Goal: Task Accomplishment & Management: Manage account settings

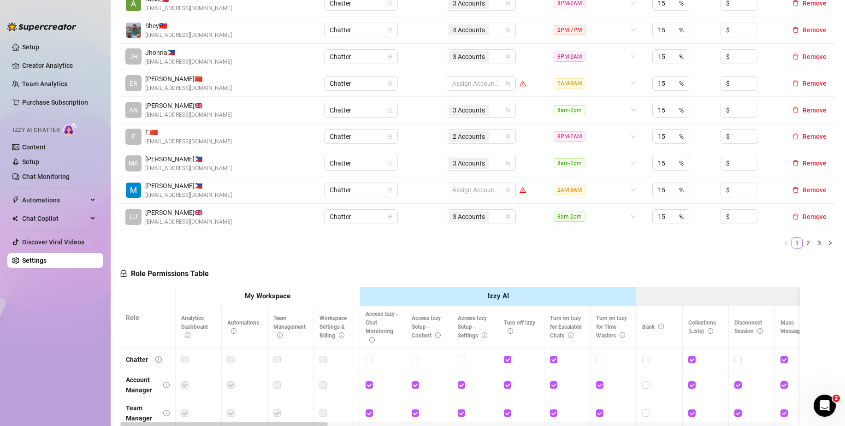
scroll to position [323, 0]
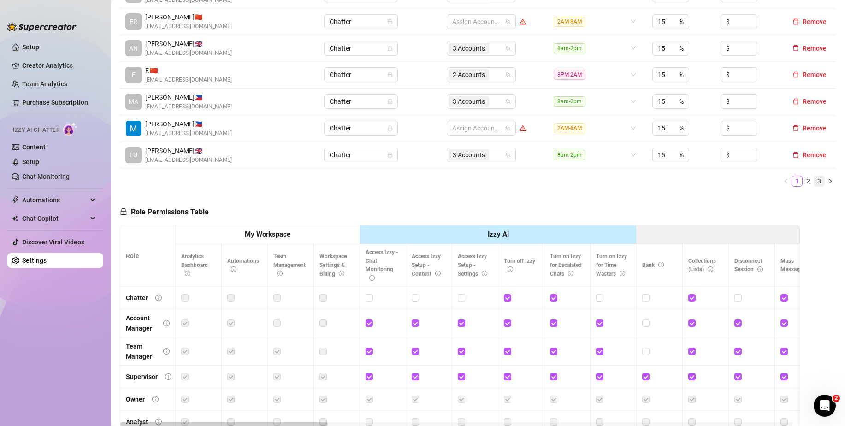
click at [815, 179] on link "3" at bounding box center [819, 181] width 10 height 10
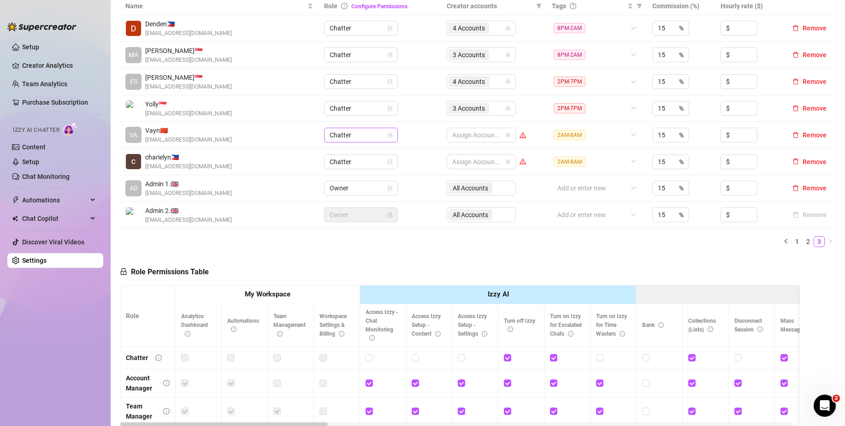
scroll to position [184, 0]
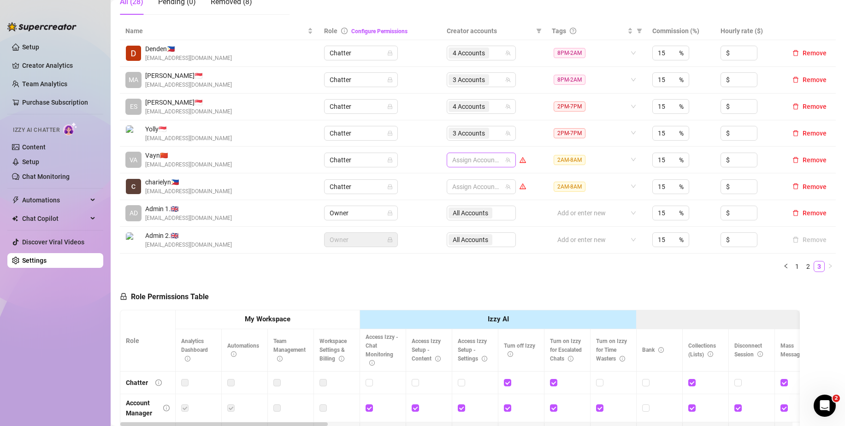
click at [479, 156] on div at bounding box center [476, 159] width 56 height 13
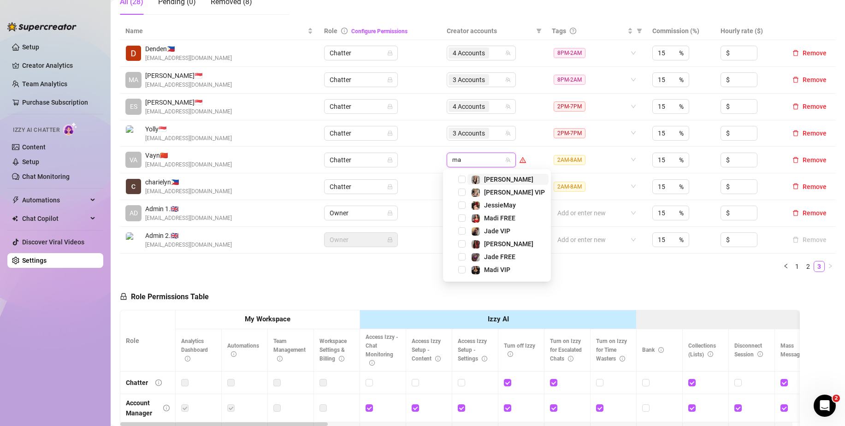
type input "mar"
click at [459, 179] on span "Select tree node" at bounding box center [461, 179] width 7 height 7
type input "mar"
click at [457, 190] on div "[PERSON_NAME] VIP" at bounding box center [496, 192] width 103 height 11
click at [460, 192] on span "Select tree node" at bounding box center [461, 191] width 7 height 7
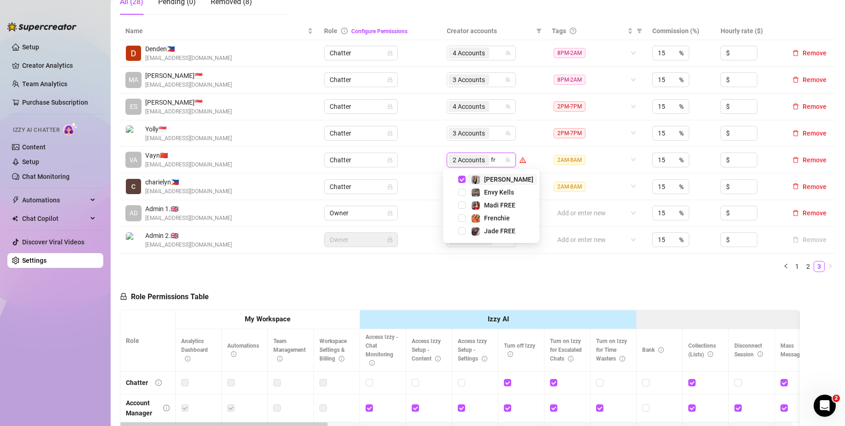
type input "fre"
click at [462, 216] on span "Select tree node" at bounding box center [461, 217] width 7 height 7
type input "env"
click at [459, 180] on span "Select tree node" at bounding box center [461, 179] width 7 height 7
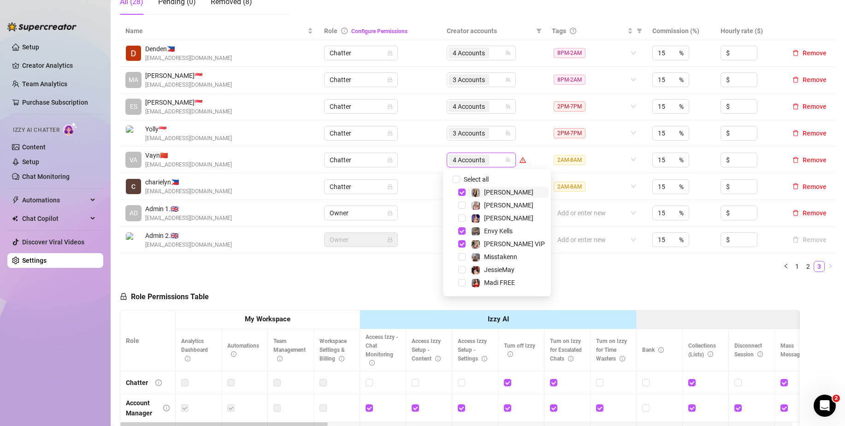
click at [592, 254] on div "Name Role Configure Permissions Creator accounts Tags Commission (%) Hourly rat…" at bounding box center [478, 147] width 716 height 250
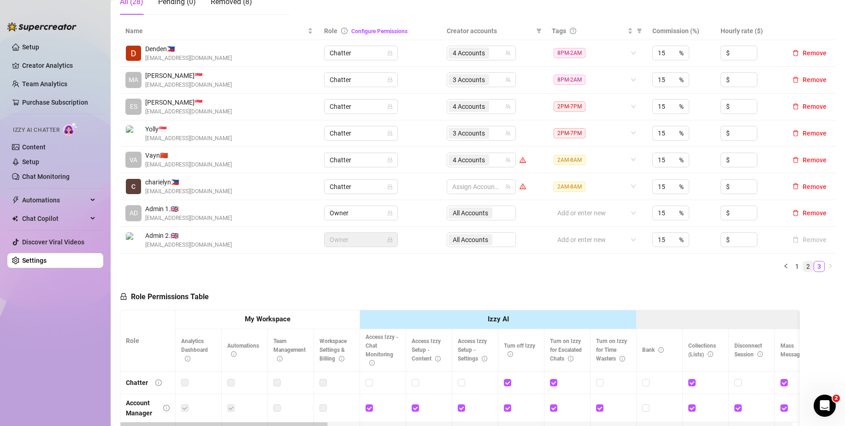
click at [803, 264] on link "2" at bounding box center [808, 266] width 10 height 10
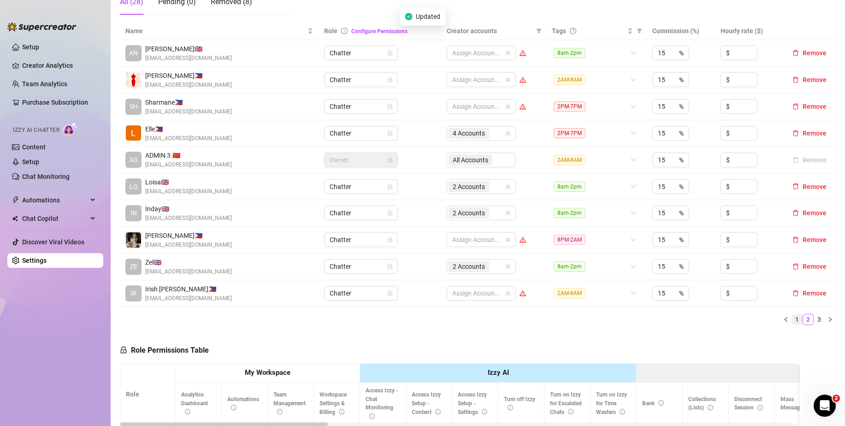
click at [792, 319] on link "1" at bounding box center [797, 319] width 10 height 10
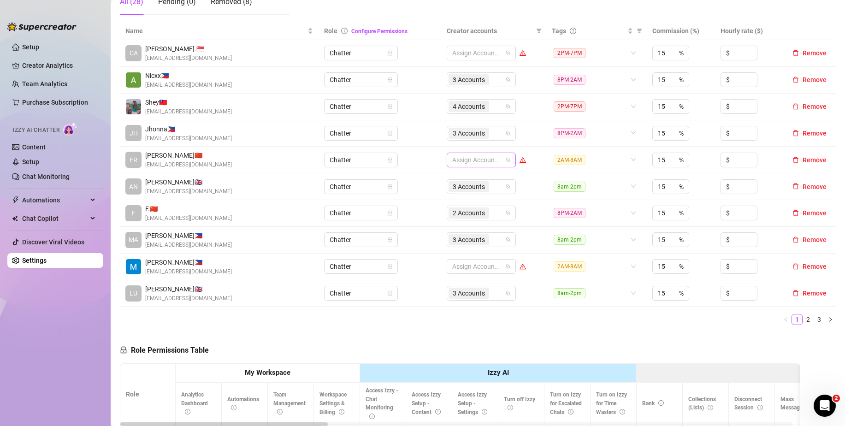
click at [465, 164] on div at bounding box center [476, 159] width 56 height 13
type input "jes"
click at [459, 180] on span "Select tree node" at bounding box center [461, 179] width 7 height 7
type input "ang"
click at [461, 180] on span "Select tree node" at bounding box center [461, 179] width 7 height 7
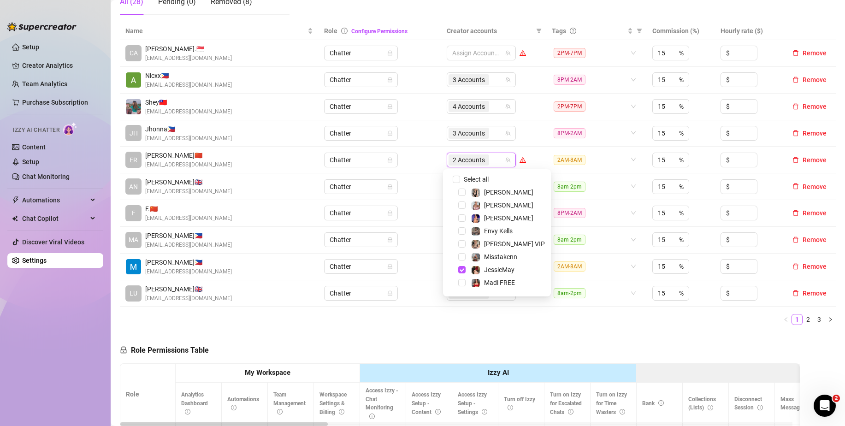
click at [746, 326] on div "Name Role Configure Permissions Creator accounts Tags Commission (%) Hourly rat…" at bounding box center [478, 177] width 716 height 310
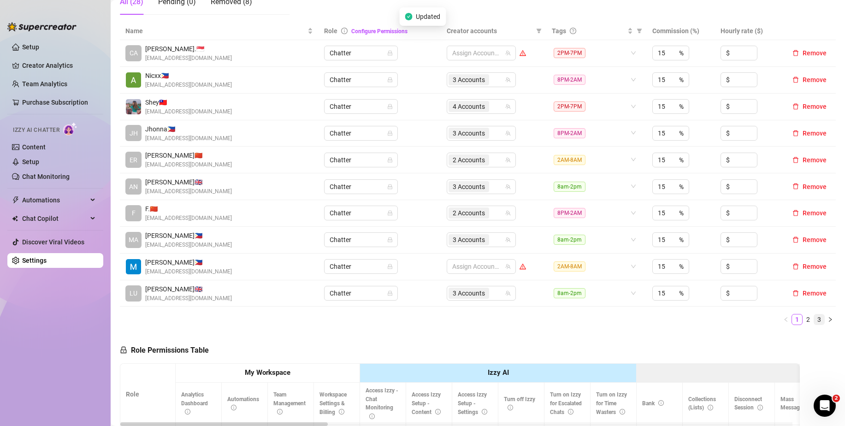
click at [814, 316] on link "3" at bounding box center [819, 319] width 10 height 10
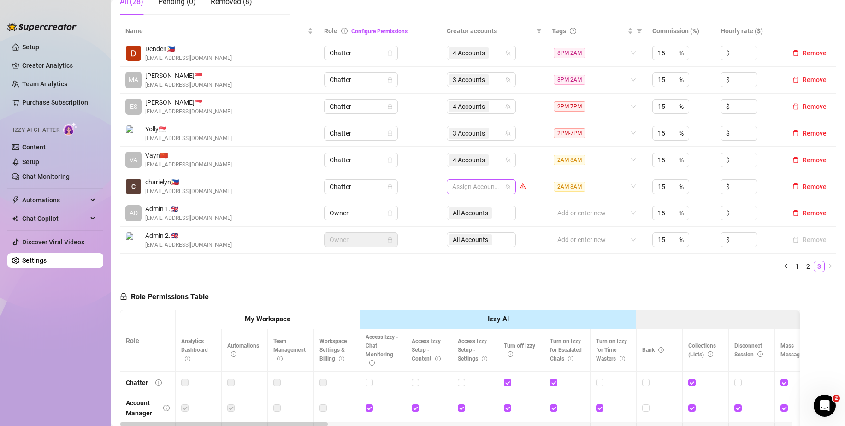
click at [460, 188] on div at bounding box center [476, 186] width 56 height 13
type input "ch"
click at [462, 220] on span "Select tree node" at bounding box center [461, 218] width 7 height 7
type input "[PERSON_NAME]"
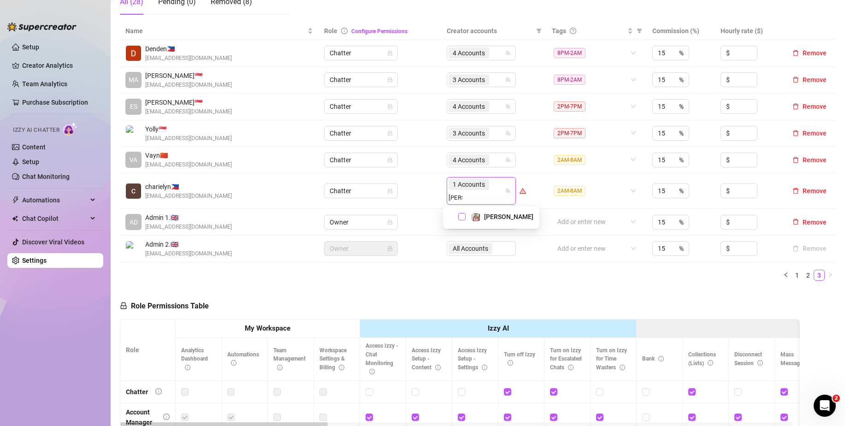
click at [460, 214] on span "Select tree node" at bounding box center [461, 216] width 7 height 7
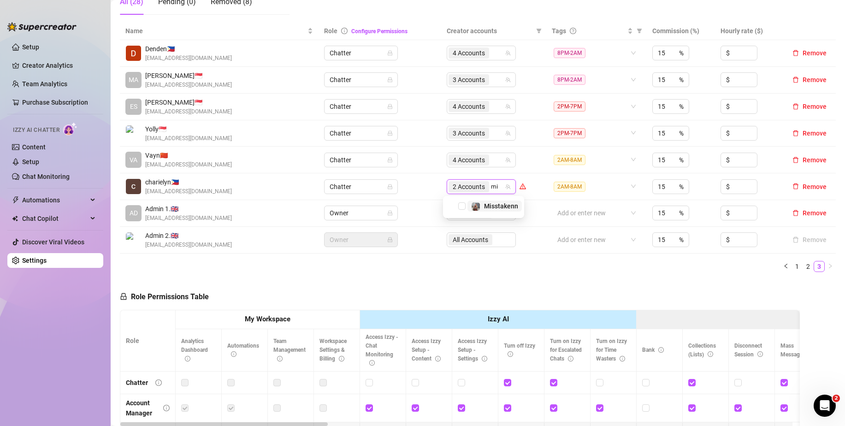
type input "mis"
click at [460, 206] on span "Select tree node" at bounding box center [461, 205] width 7 height 7
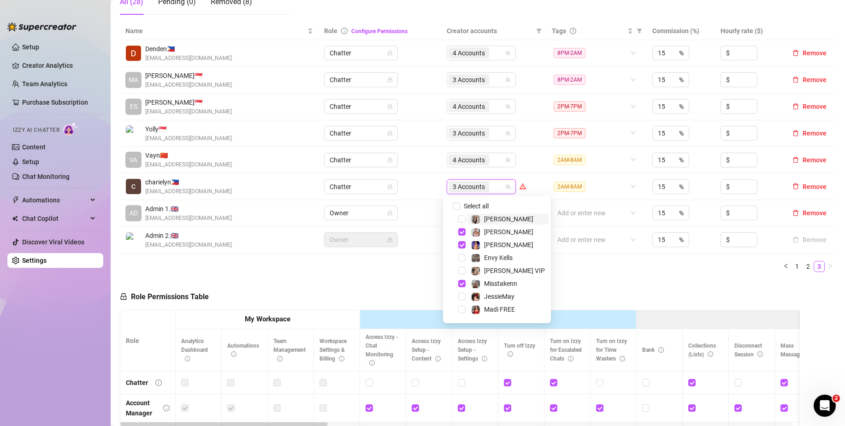
click at [716, 278] on div "Name Role Configure Permissions Creator accounts Tags Commission (%) Hourly rat…" at bounding box center [478, 150] width 716 height 257
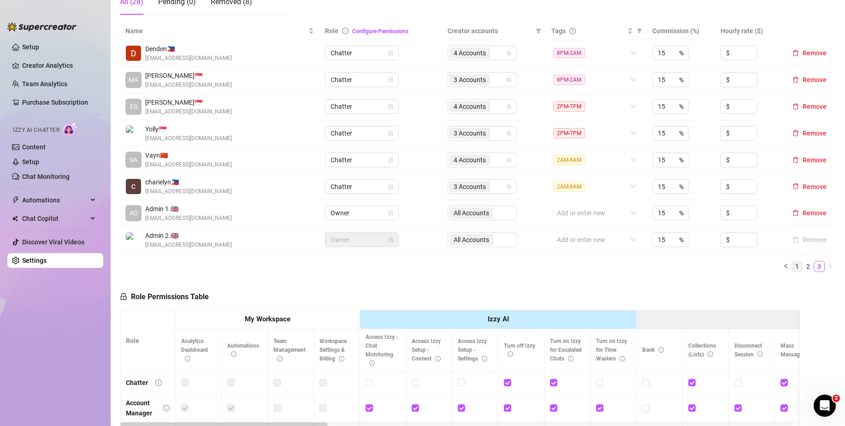
click at [792, 267] on link "1" at bounding box center [797, 266] width 10 height 10
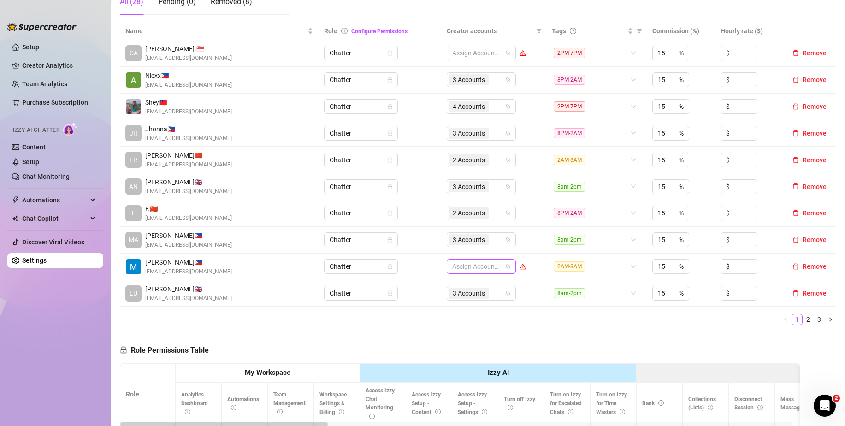
click at [476, 263] on div at bounding box center [476, 266] width 56 height 13
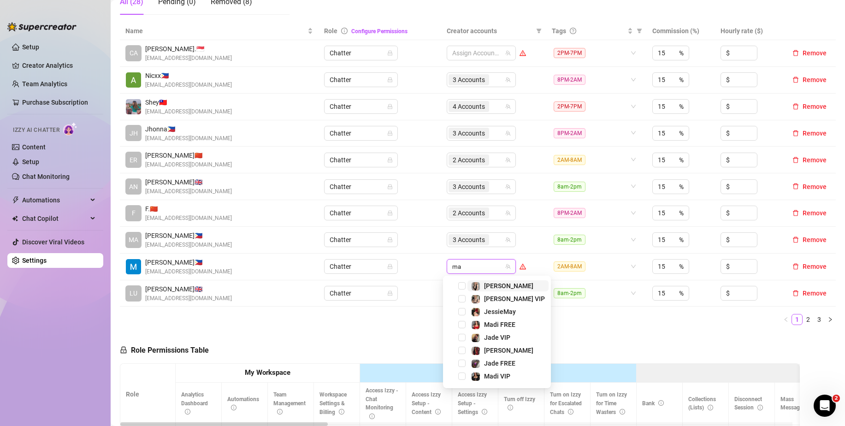
type input "mad"
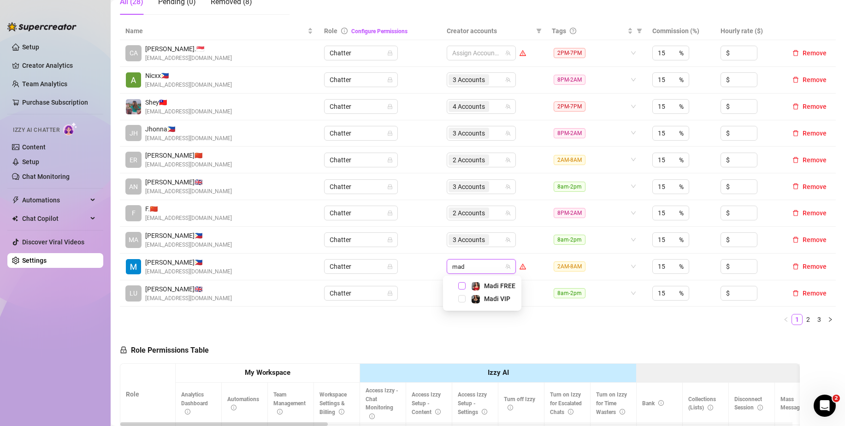
click at [465, 286] on span "Select tree node" at bounding box center [461, 285] width 7 height 7
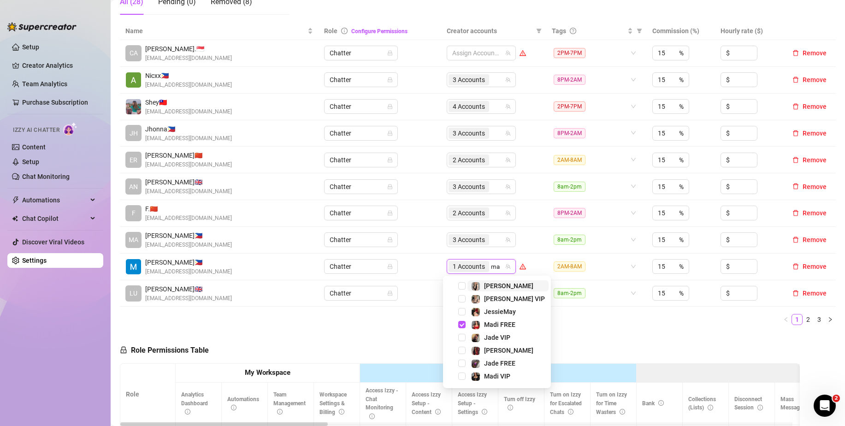
type input "mad"
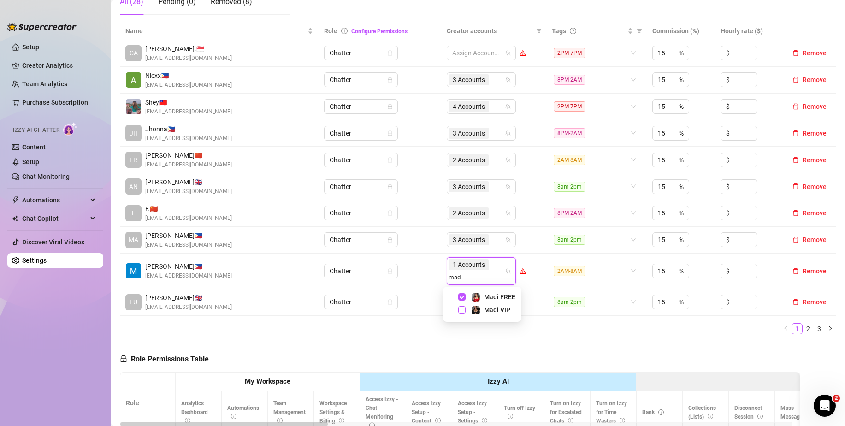
click at [460, 308] on span "Select tree node" at bounding box center [461, 309] width 7 height 7
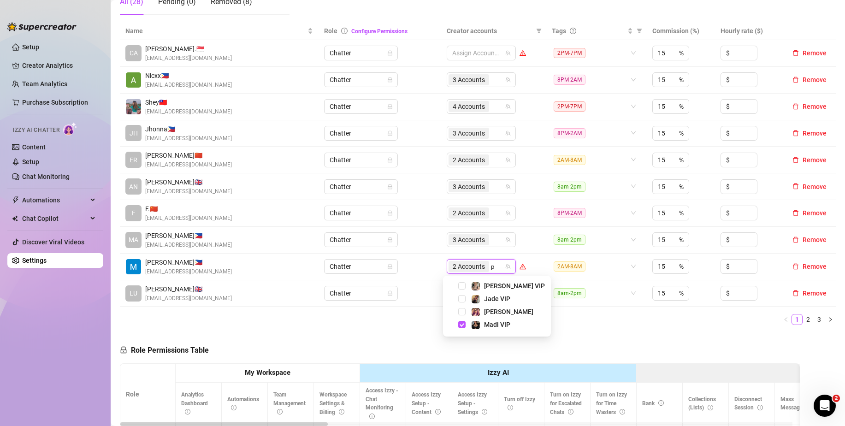
type input "ph"
click at [462, 286] on span "Select tree node" at bounding box center [461, 285] width 7 height 7
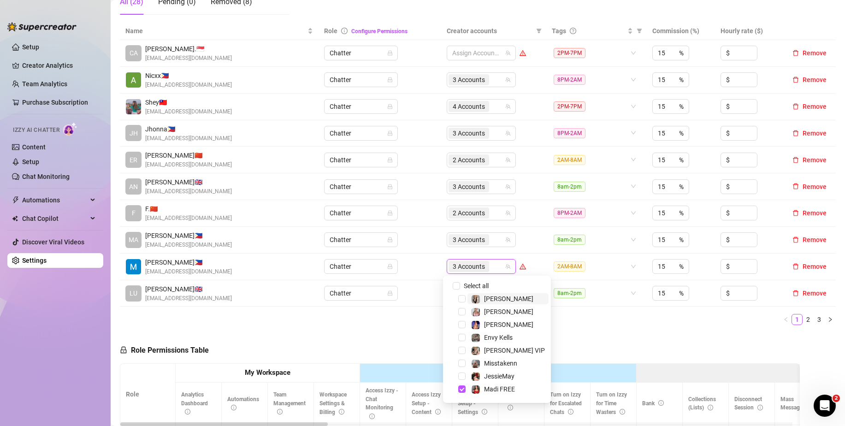
click at [573, 315] on ul "1 2 3" at bounding box center [478, 319] width 716 height 11
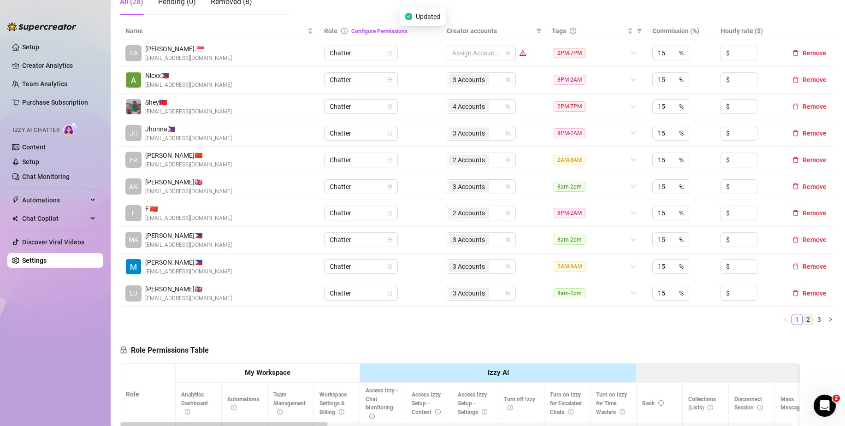
click at [803, 318] on link "2" at bounding box center [808, 319] width 10 height 10
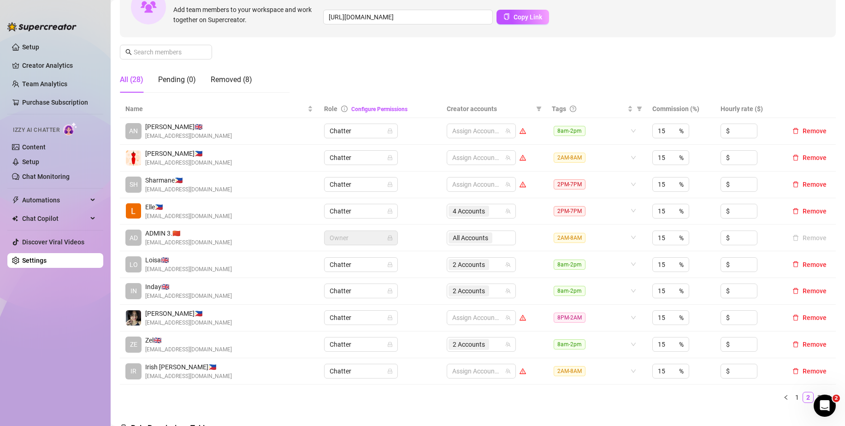
scroll to position [92, 0]
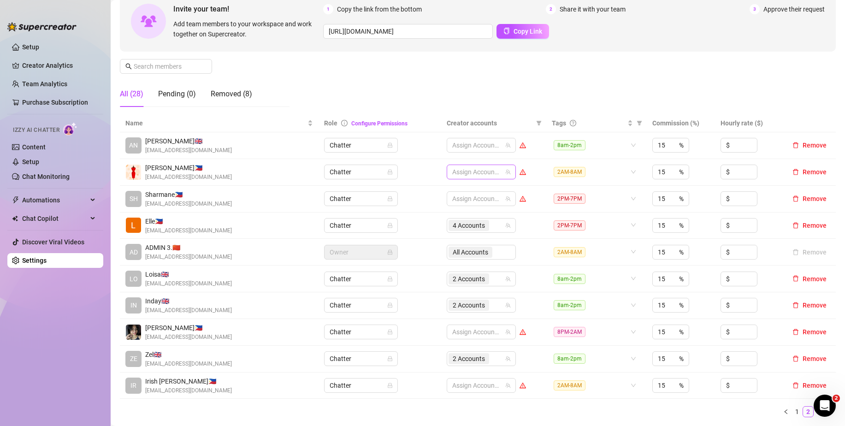
click at [455, 172] on div at bounding box center [476, 171] width 56 height 13
type input "jad"
click at [461, 191] on span "Select tree node" at bounding box center [461, 191] width 7 height 7
type input "jad"
click at [463, 204] on span "Select tree node" at bounding box center [461, 203] width 7 height 7
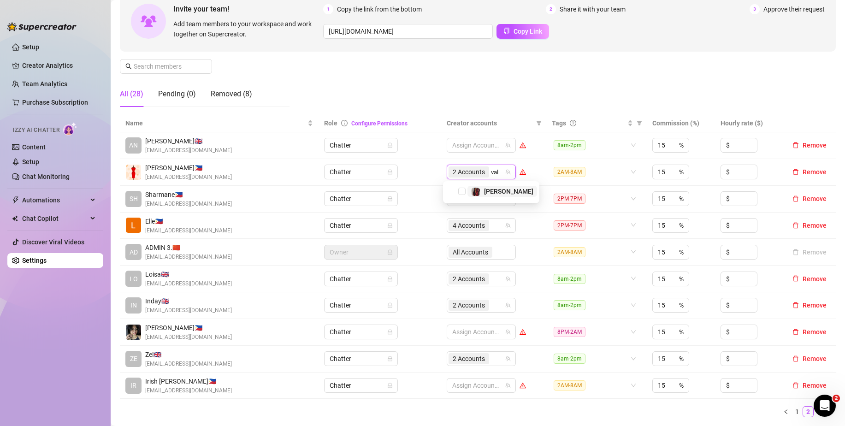
type input "vale"
click at [462, 202] on span "Select tree node" at bounding box center [461, 202] width 7 height 7
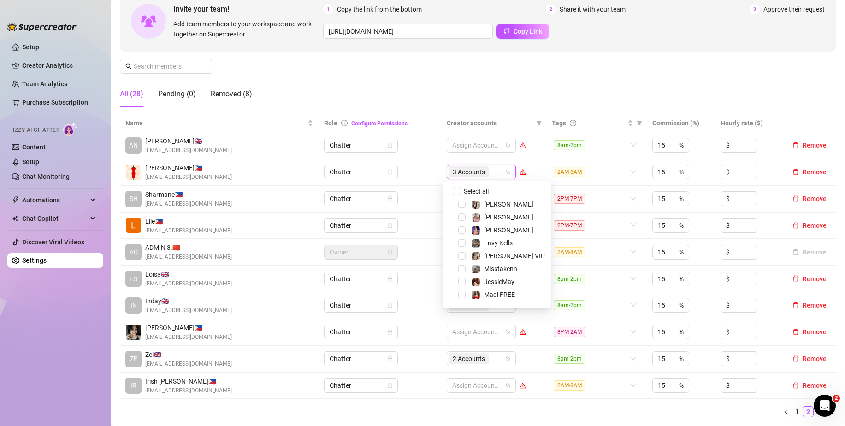
click at [507, 78] on div "Manage Team Members Manage your team members, their commission and hourly rate,…" at bounding box center [478, 37] width 716 height 154
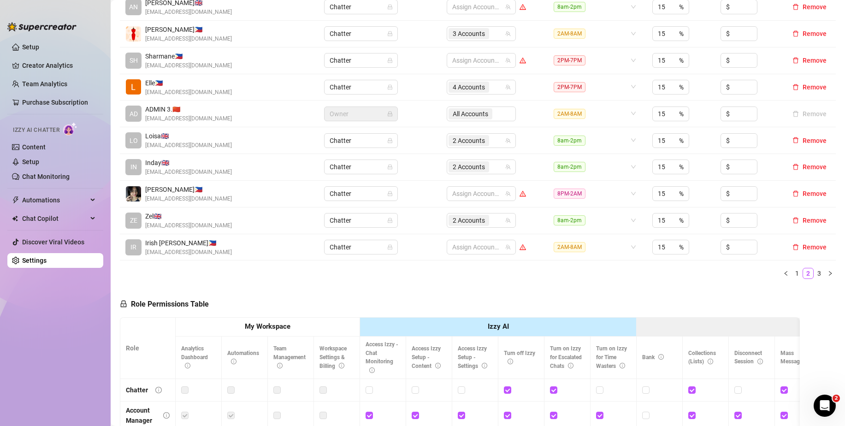
scroll to position [138, 0]
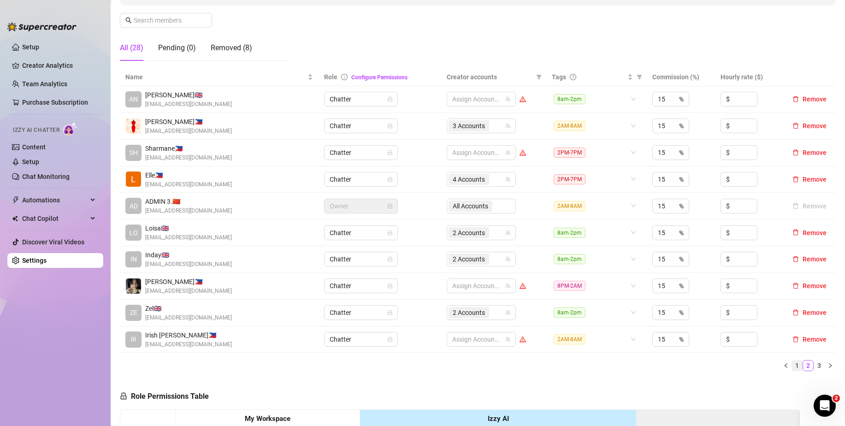
click at [792, 366] on link "1" at bounding box center [797, 365] width 10 height 10
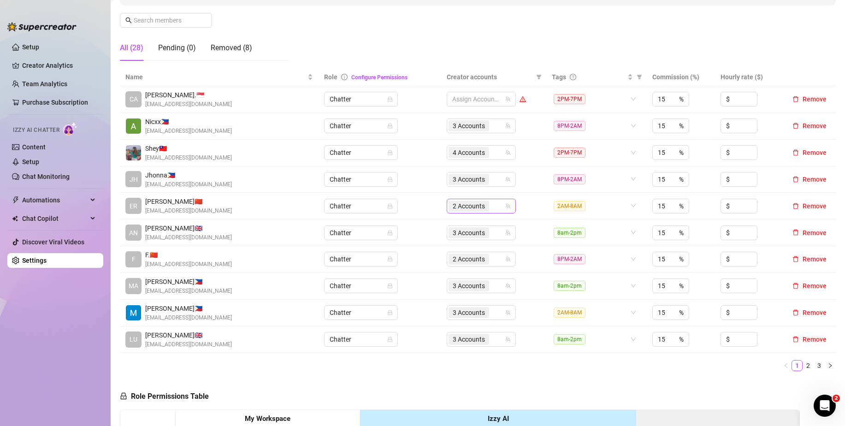
click at [494, 207] on div "2 Accounts" at bounding box center [476, 206] width 56 height 13
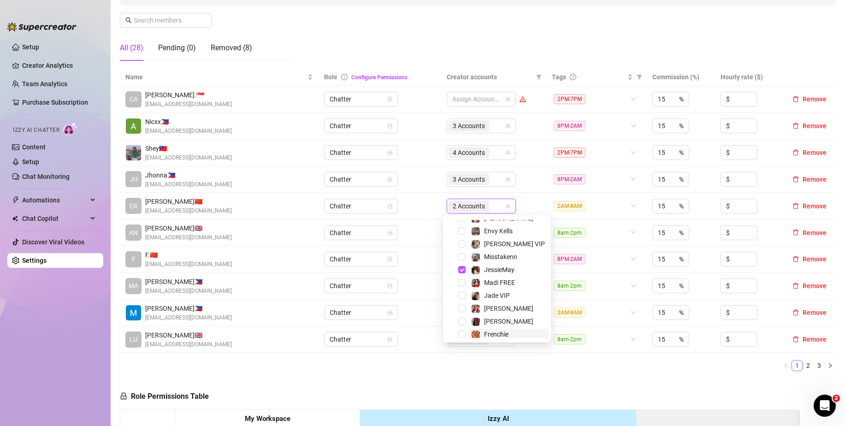
scroll to position [88, 0]
click at [460, 304] on span "Select tree node" at bounding box center [461, 304] width 7 height 7
click at [688, 369] on ul "1 2 3" at bounding box center [478, 365] width 716 height 11
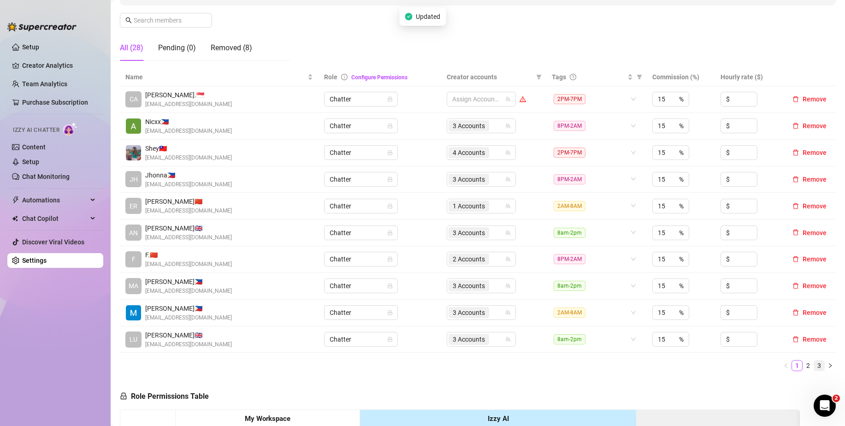
click at [814, 364] on link "3" at bounding box center [819, 365] width 10 height 10
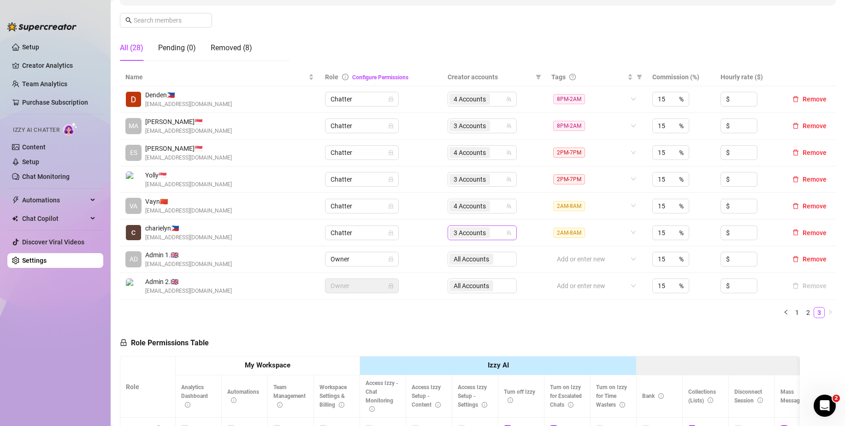
click at [495, 231] on div "3 Accounts" at bounding box center [477, 232] width 56 height 13
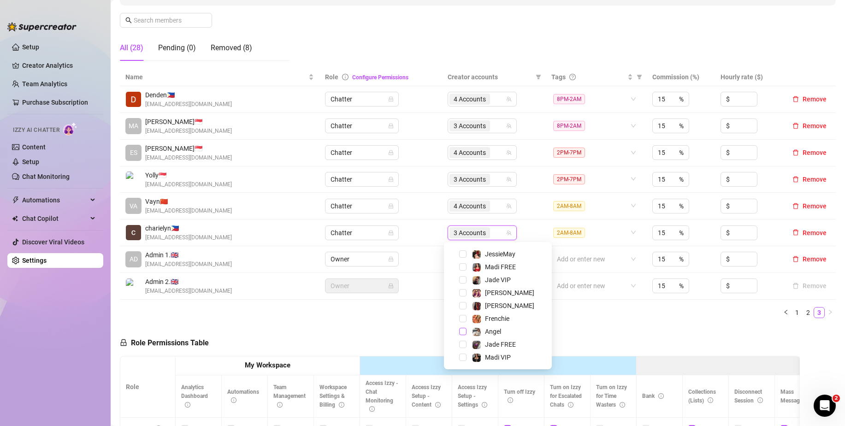
click at [462, 330] on span "Select tree node" at bounding box center [462, 331] width 7 height 7
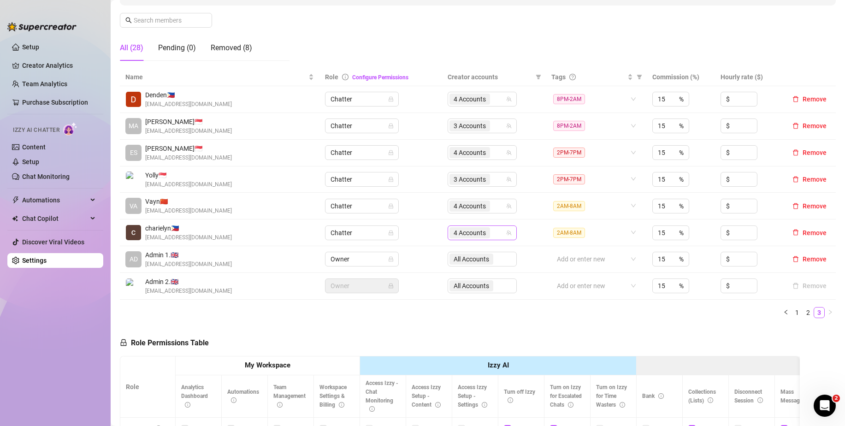
click at [496, 233] on div "4 Accounts" at bounding box center [477, 232] width 56 height 13
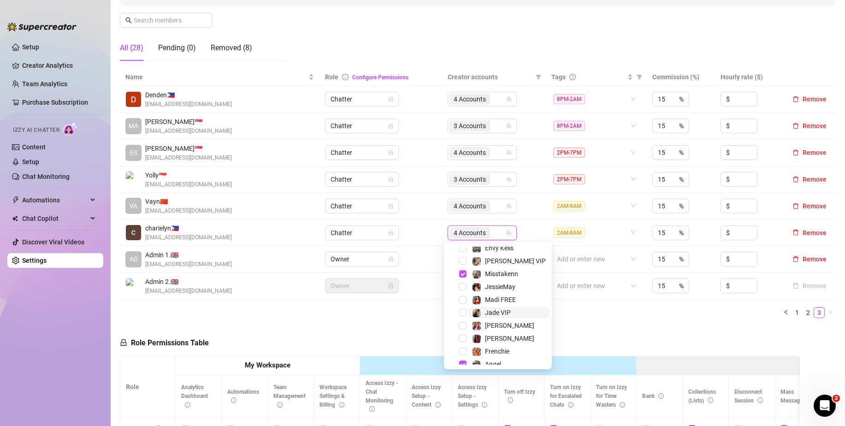
scroll to position [59, 0]
click at [459, 361] on span "Select tree node" at bounding box center [462, 360] width 7 height 7
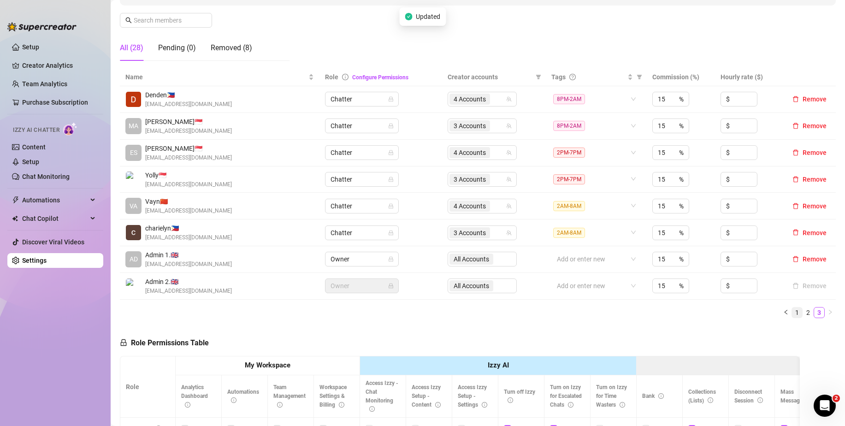
click at [792, 310] on link "1" at bounding box center [797, 312] width 10 height 10
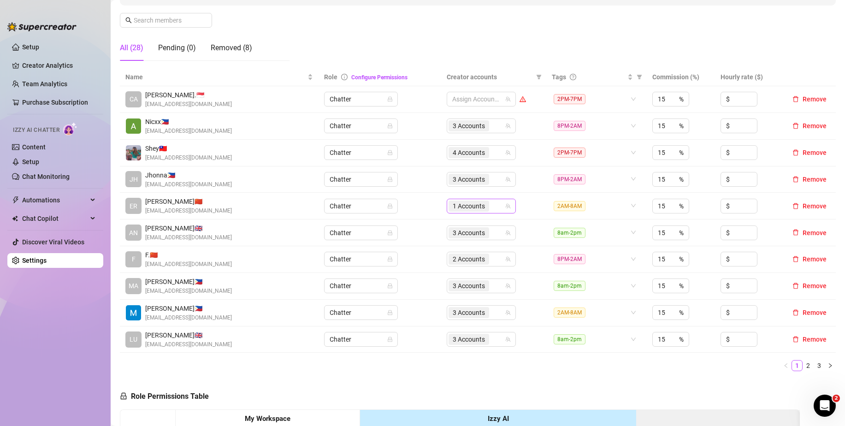
click at [491, 206] on div "1 Accounts" at bounding box center [476, 206] width 56 height 13
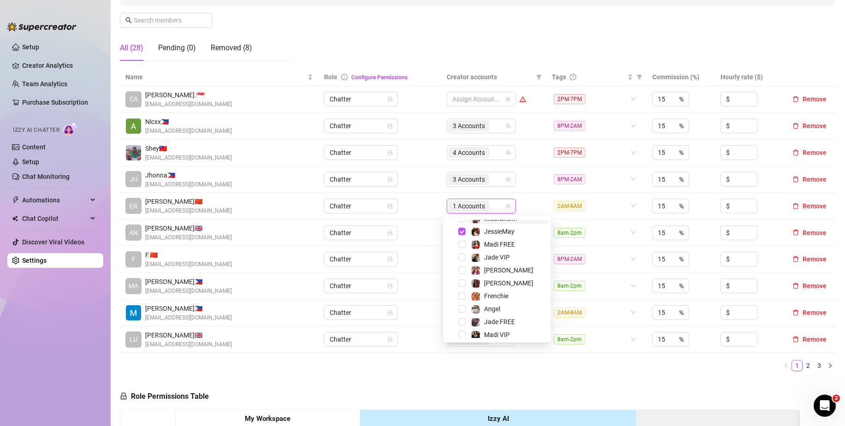
scroll to position [88, 0]
click at [464, 304] on span "Select tree node" at bounding box center [461, 304] width 7 height 7
